Goal: Complete application form

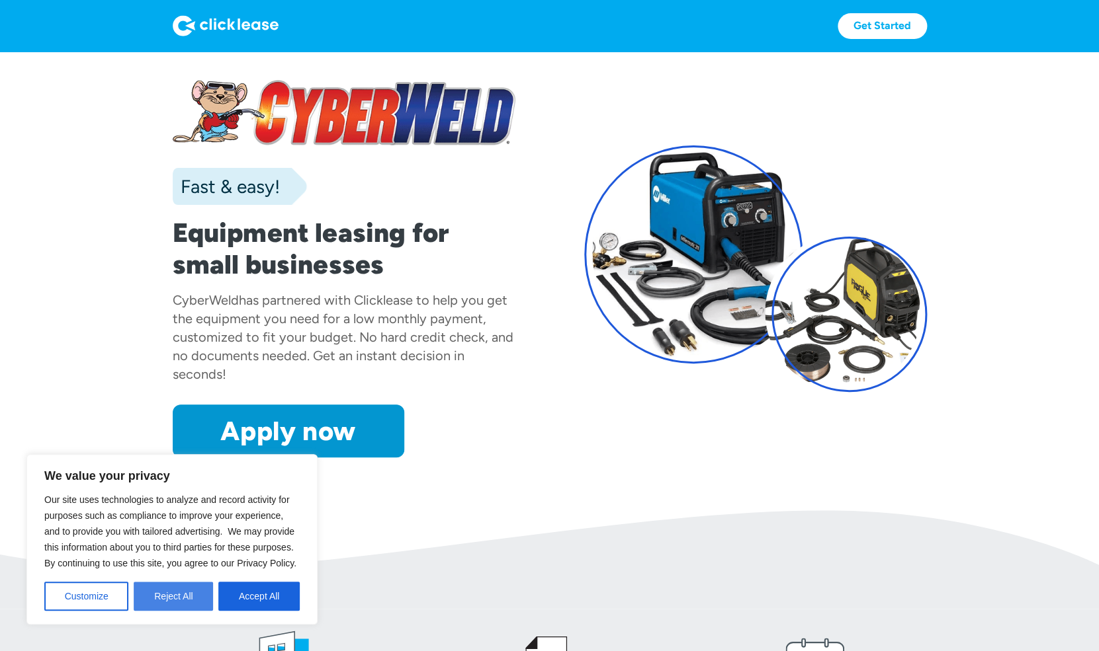
click at [193, 593] on button "Reject All" at bounding box center [173, 596] width 79 height 29
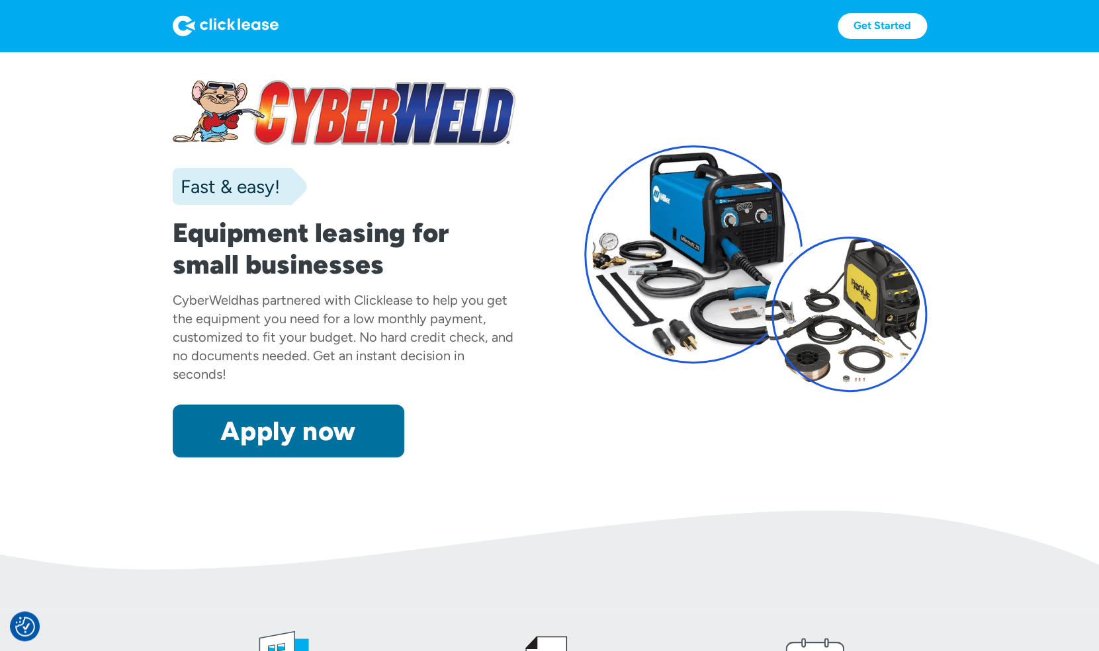
click at [283, 438] on link "Apply now" at bounding box center [288, 431] width 231 height 53
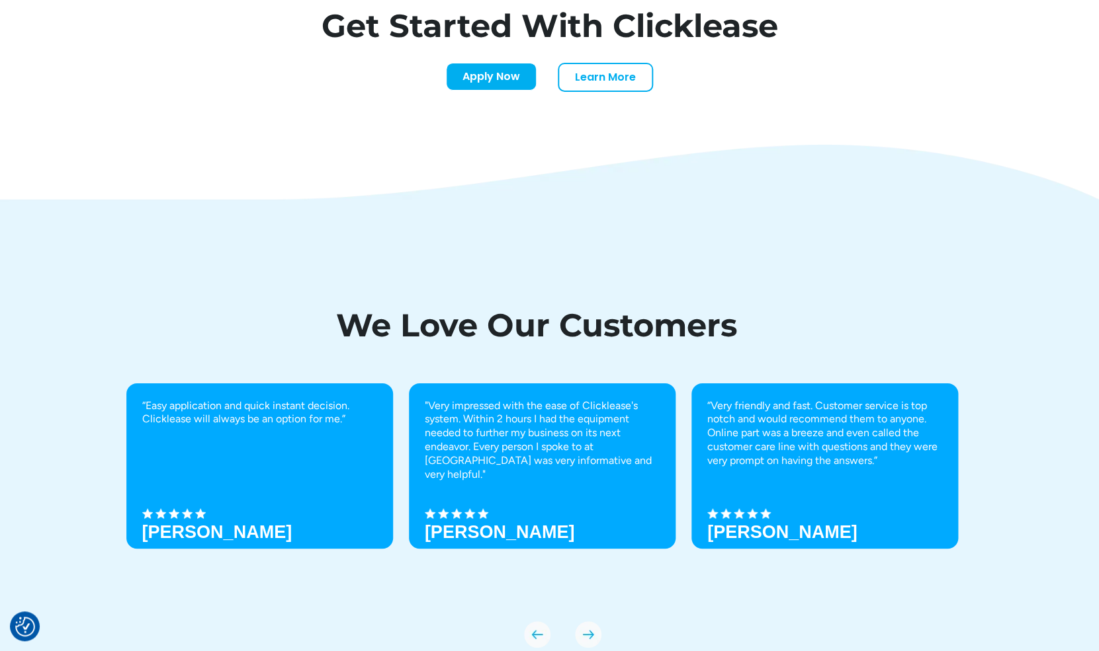
scroll to position [4216, 0]
